Goal: Information Seeking & Learning: Learn about a topic

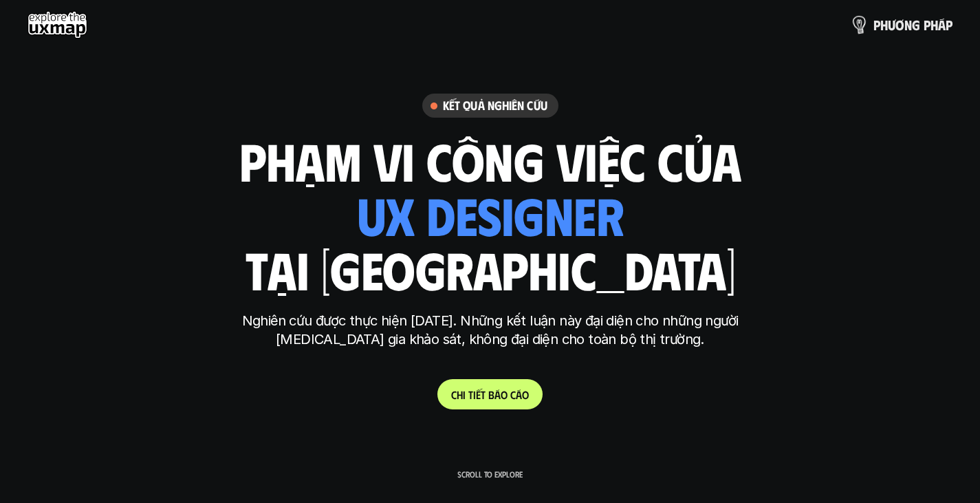
click at [905, 28] on p "p h ư ơ n g p h á p" at bounding box center [912, 24] width 79 height 15
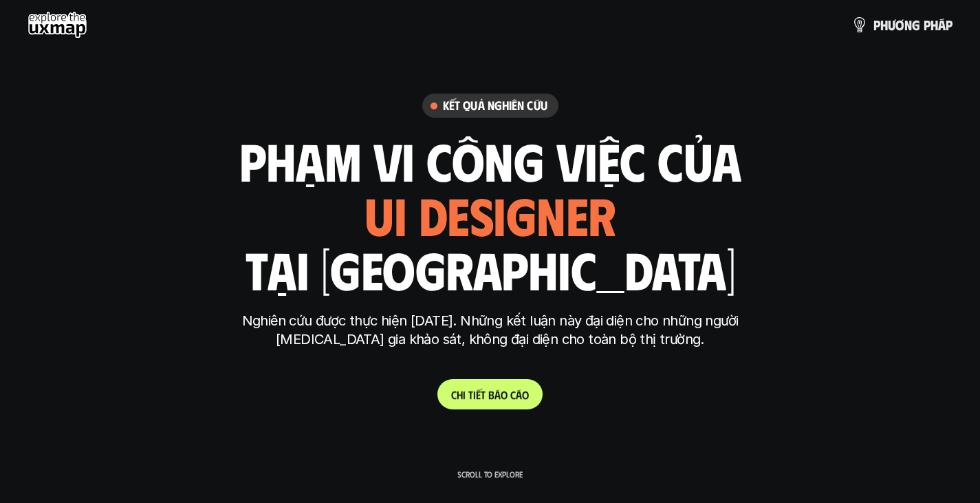
click at [496, 397] on p "C h i t i ế t b á o c á o" at bounding box center [490, 394] width 78 height 13
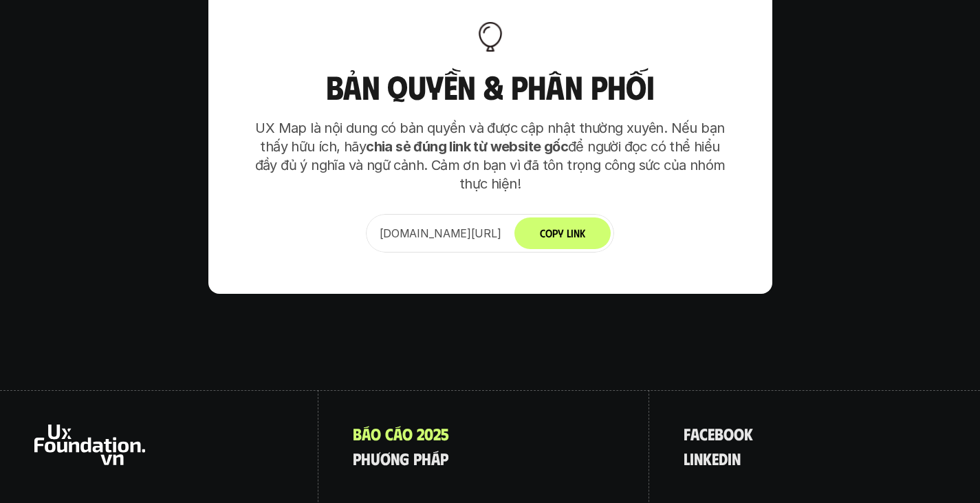
scroll to position [8526, 0]
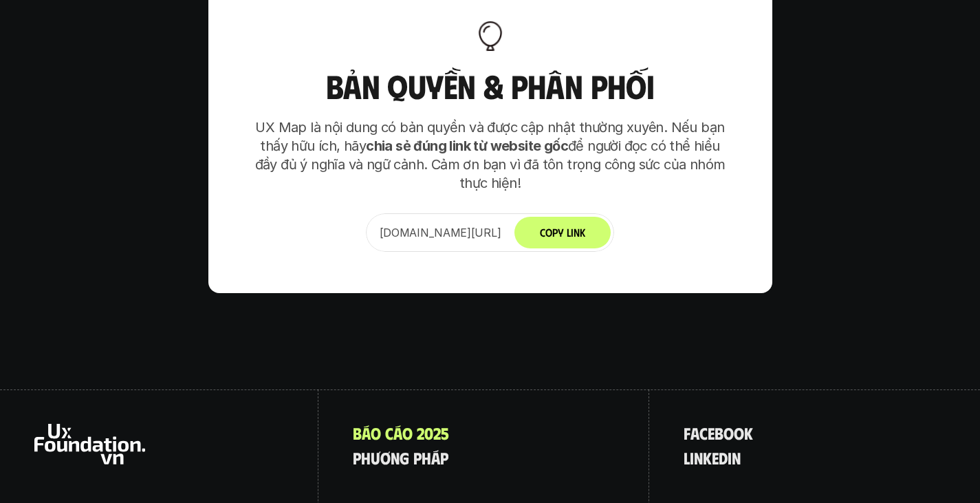
click at [602, 217] on button "Copy Link" at bounding box center [562, 233] width 96 height 32
